Goal: Task Accomplishment & Management: Manage account settings

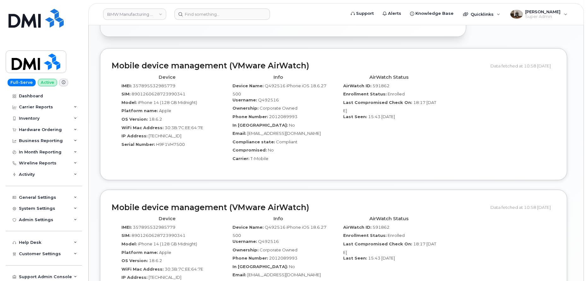
scroll to position [337, 0]
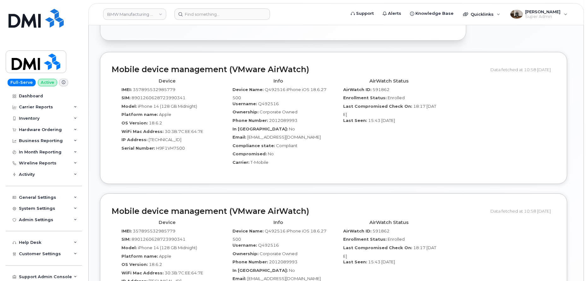
click at [171, 146] on span "H9F1VH7500" at bounding box center [170, 148] width 29 height 5
click at [198, 147] on div "Serial Number: H9F1VH7500" at bounding box center [167, 149] width 102 height 9
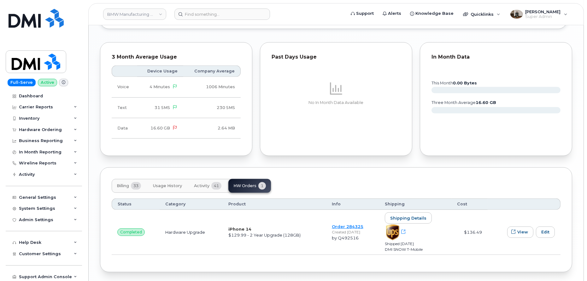
scroll to position [653, 0]
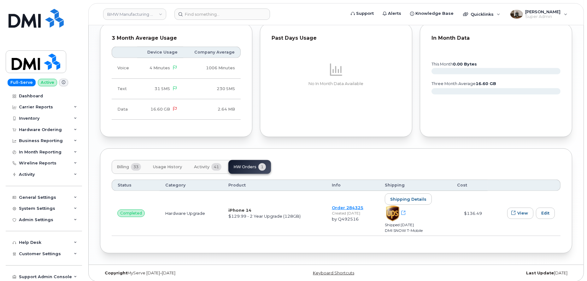
click at [160, 167] on span "Usage History" at bounding box center [167, 167] width 29 height 5
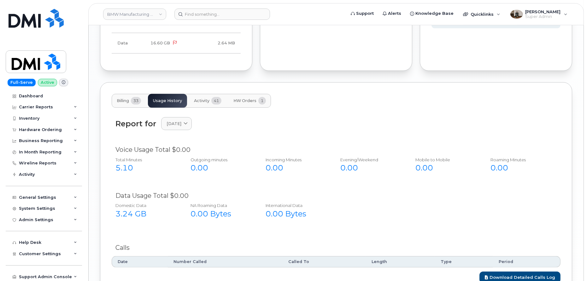
scroll to position [719, 0]
click at [125, 96] on button "Billing 33" at bounding box center [129, 102] width 34 height 14
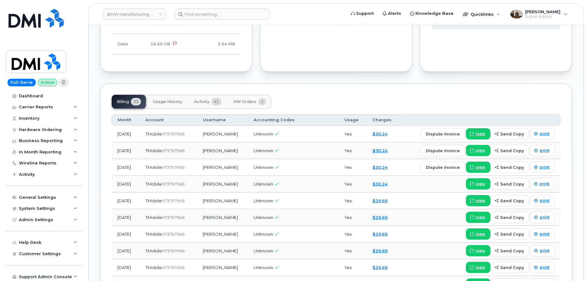
click at [240, 102] on span "HW Orders" at bounding box center [244, 101] width 23 height 5
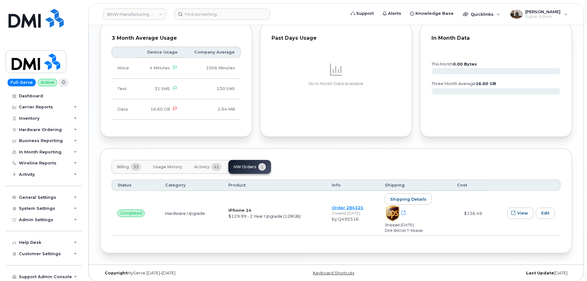
click at [199, 170] on button "Activity 41" at bounding box center [208, 167] width 38 height 14
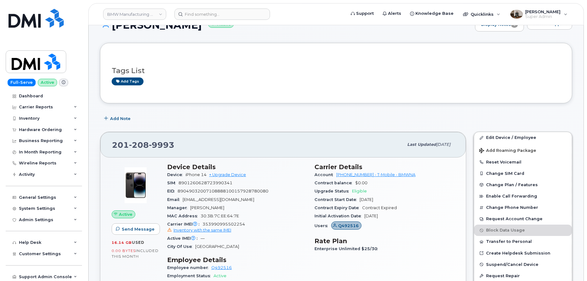
scroll to position [0, 0]
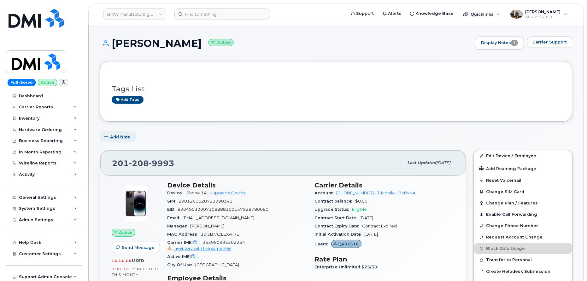
click at [128, 136] on span "Add Note" at bounding box center [120, 137] width 21 height 6
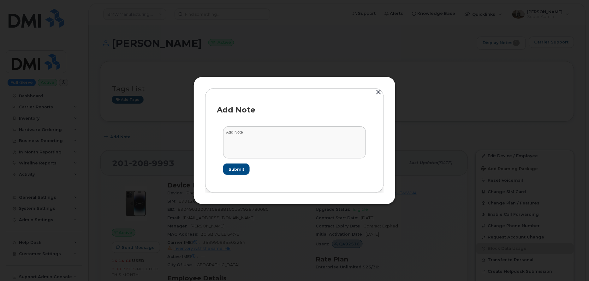
click at [379, 93] on button "button" at bounding box center [377, 92] width 9 height 9
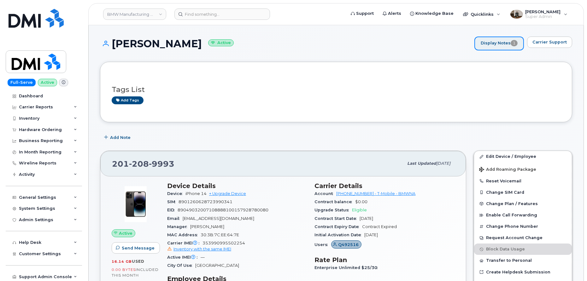
click at [497, 43] on link "Display Notes 1" at bounding box center [499, 44] width 50 height 14
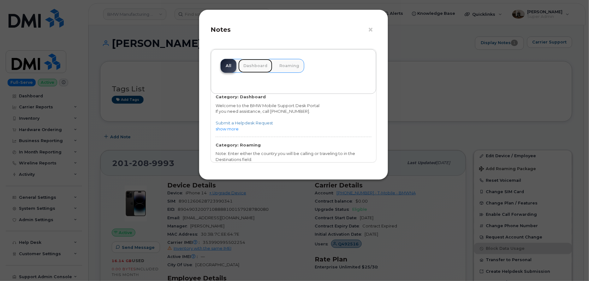
click at [250, 70] on link "Dashboard" at bounding box center [255, 66] width 34 height 14
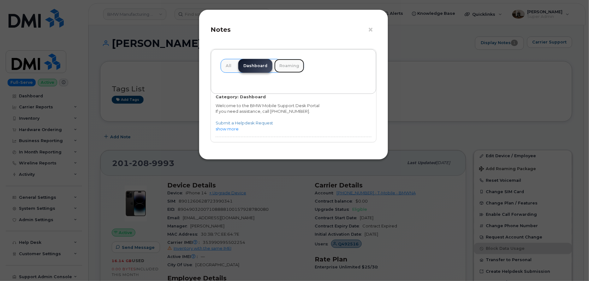
click at [284, 68] on link "Roaming" at bounding box center [289, 66] width 30 height 14
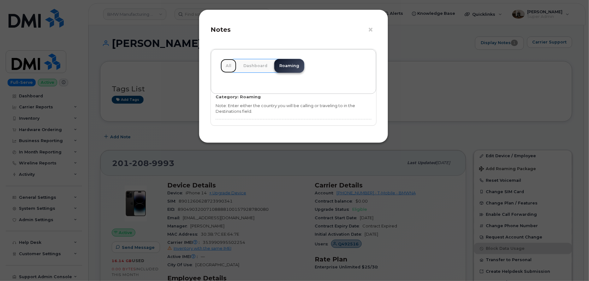
click at [228, 66] on link "All" at bounding box center [228, 66] width 16 height 14
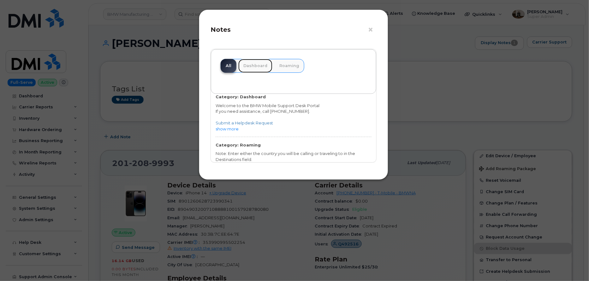
click at [250, 68] on link "Dashboard" at bounding box center [255, 66] width 34 height 14
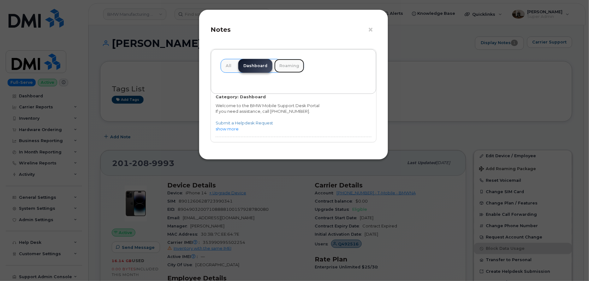
click at [276, 68] on link "Roaming" at bounding box center [289, 66] width 30 height 14
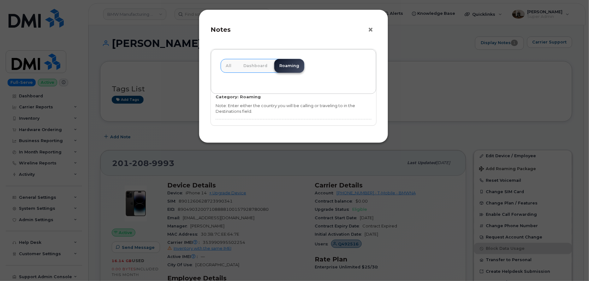
click at [372, 31] on button "×" at bounding box center [371, 29] width 9 height 9
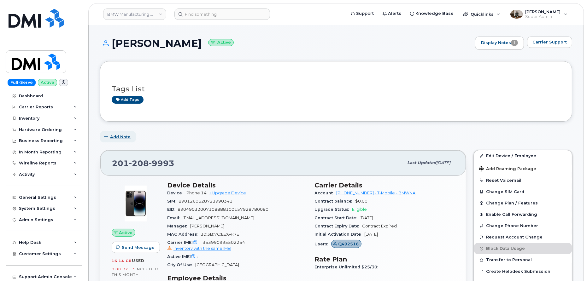
click at [127, 137] on span "Add Note" at bounding box center [120, 137] width 21 height 6
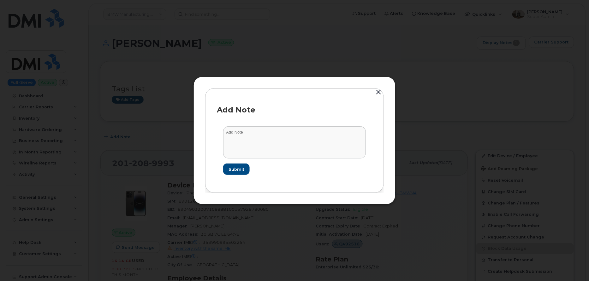
click at [377, 94] on button "button" at bounding box center [377, 92] width 9 height 9
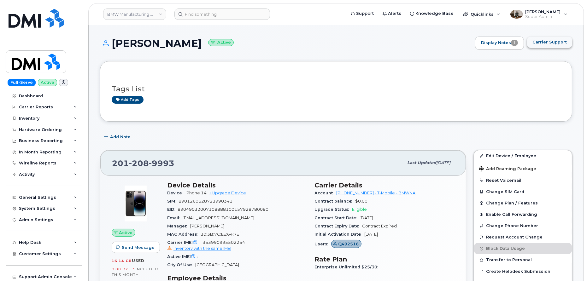
click at [540, 46] on button "Carrier Support" at bounding box center [549, 42] width 45 height 11
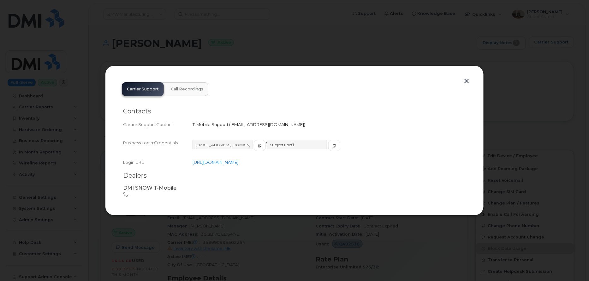
click at [467, 78] on button "button" at bounding box center [466, 81] width 9 height 9
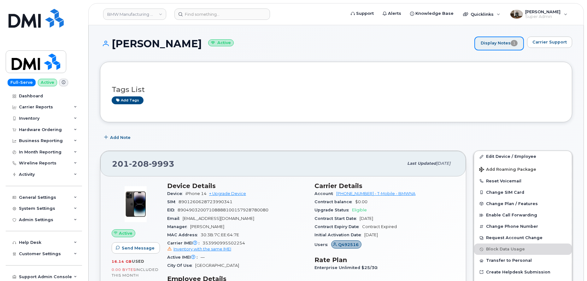
click at [503, 43] on link "Display Notes 1" at bounding box center [499, 44] width 50 height 14
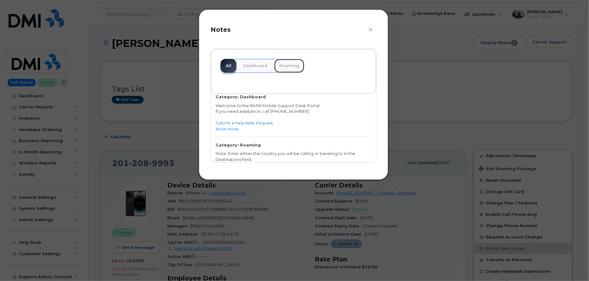
click at [282, 65] on link "Roaming" at bounding box center [289, 66] width 30 height 14
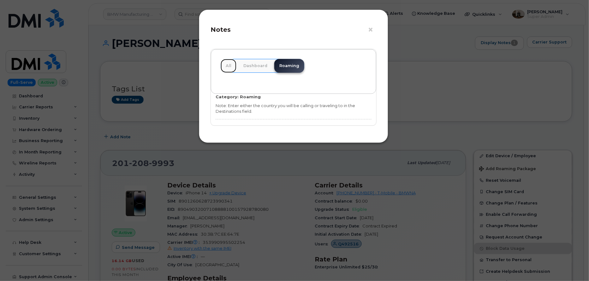
click at [228, 64] on link "All" at bounding box center [228, 66] width 16 height 14
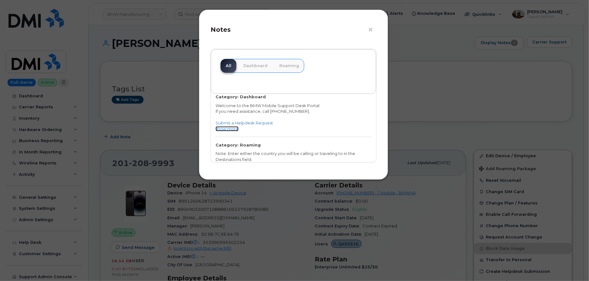
click at [236, 128] on link "show more" at bounding box center [226, 128] width 23 height 5
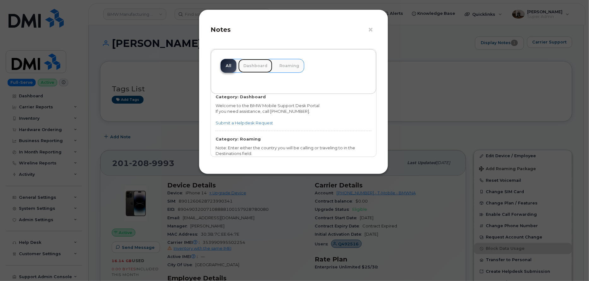
click at [263, 67] on link "Dashboard" at bounding box center [255, 66] width 34 height 14
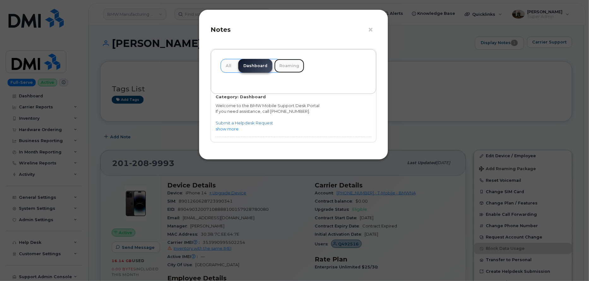
click at [286, 69] on link "Roaming" at bounding box center [289, 66] width 30 height 14
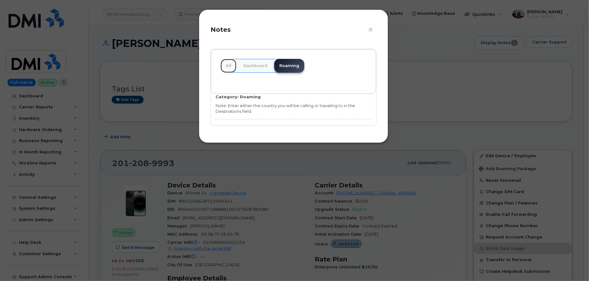
click at [229, 70] on link "All" at bounding box center [228, 66] width 16 height 14
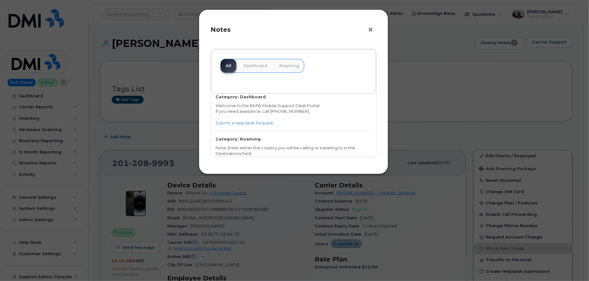
click at [368, 29] on button "×" at bounding box center [371, 29] width 9 height 9
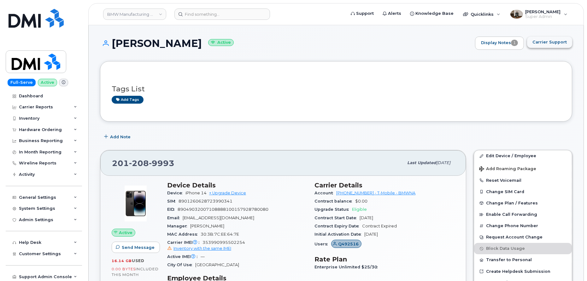
click at [566, 44] on span "Carrier Support" at bounding box center [549, 42] width 34 height 6
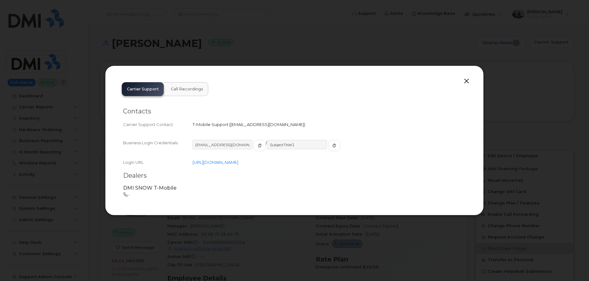
click at [140, 177] on h2 "Dealers" at bounding box center [294, 176] width 343 height 8
click at [147, 188] on p "DMI SNOW T-Mobile" at bounding box center [294, 188] width 343 height 7
click at [187, 95] on button "Call Recordings" at bounding box center [187, 89] width 43 height 14
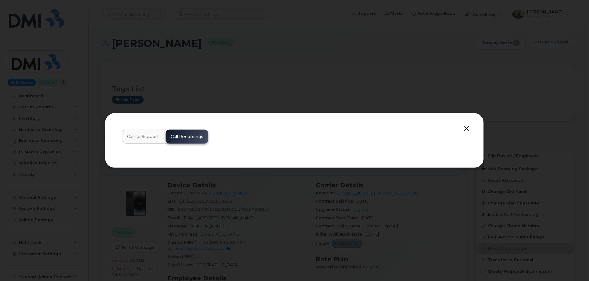
click at [467, 132] on button "button" at bounding box center [466, 129] width 9 height 9
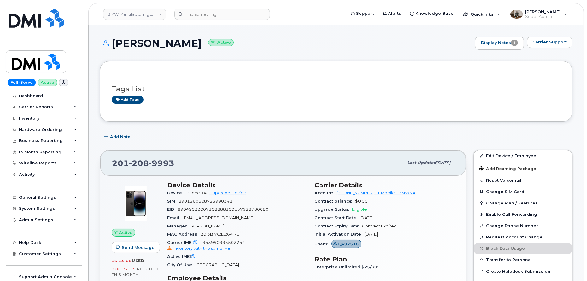
click at [122, 137] on span "Add Note" at bounding box center [120, 137] width 21 height 6
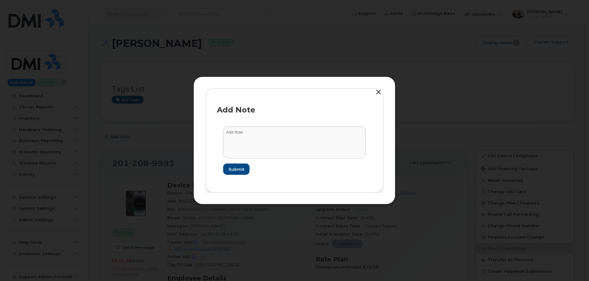
click at [376, 93] on button "button" at bounding box center [377, 92] width 9 height 9
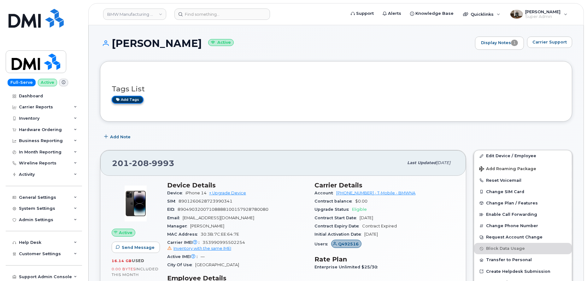
click at [137, 101] on link "Add tags" at bounding box center [128, 100] width 32 height 8
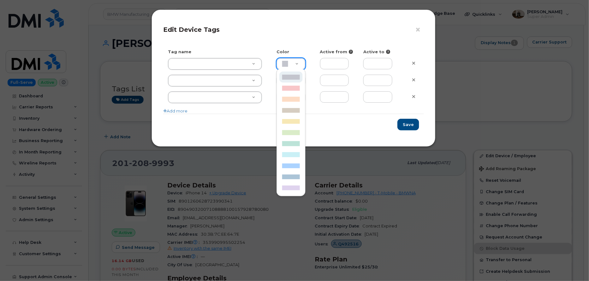
scroll to position [0, 2]
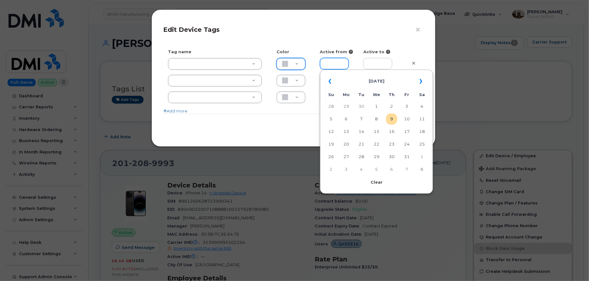
click at [324, 62] on input "text" at bounding box center [334, 63] width 29 height 11
click at [344, 50] on div "Active from" at bounding box center [337, 52] width 44 height 6
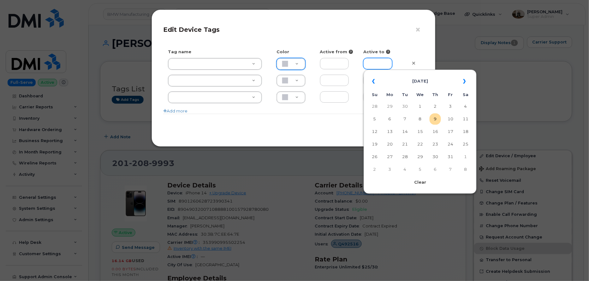
click at [386, 67] on input "text" at bounding box center [377, 63] width 29 height 11
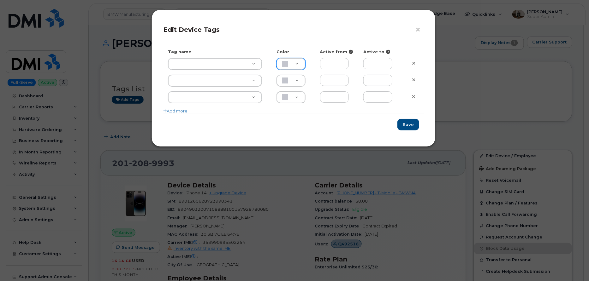
click at [358, 44] on form "× Edit Device Tags Tag name Color Active from Active to Add more Save" at bounding box center [293, 78] width 261 height 114
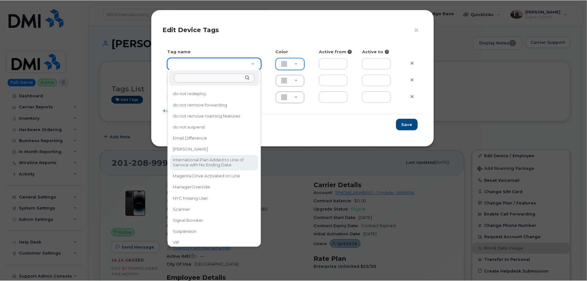
scroll to position [0, 0]
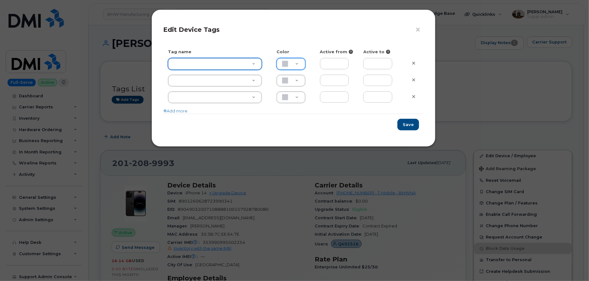
click at [88, 110] on div "× Edit Device Tags Tag name Color Active from Active to Add more Save" at bounding box center [294, 140] width 589 height 281
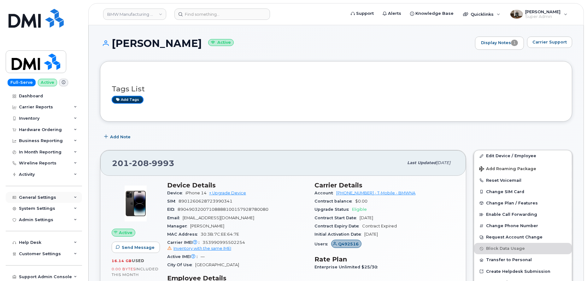
scroll to position [23, 0]
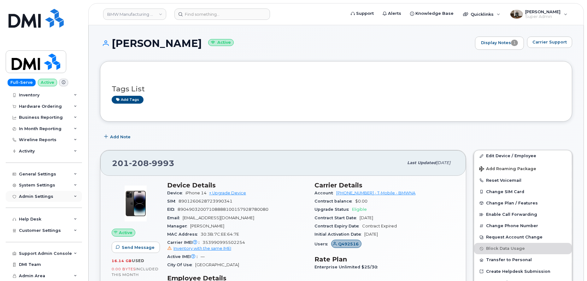
click at [46, 198] on div "Admin Settings" at bounding box center [36, 196] width 34 height 5
click at [44, 184] on div "System Settings" at bounding box center [37, 185] width 36 height 5
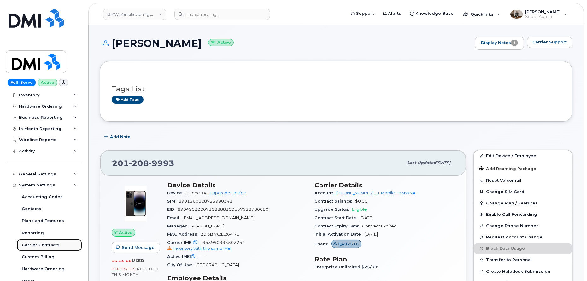
click at [44, 242] on link "Carrier Contracts" at bounding box center [49, 245] width 65 height 12
